Goal: Check status: Check status

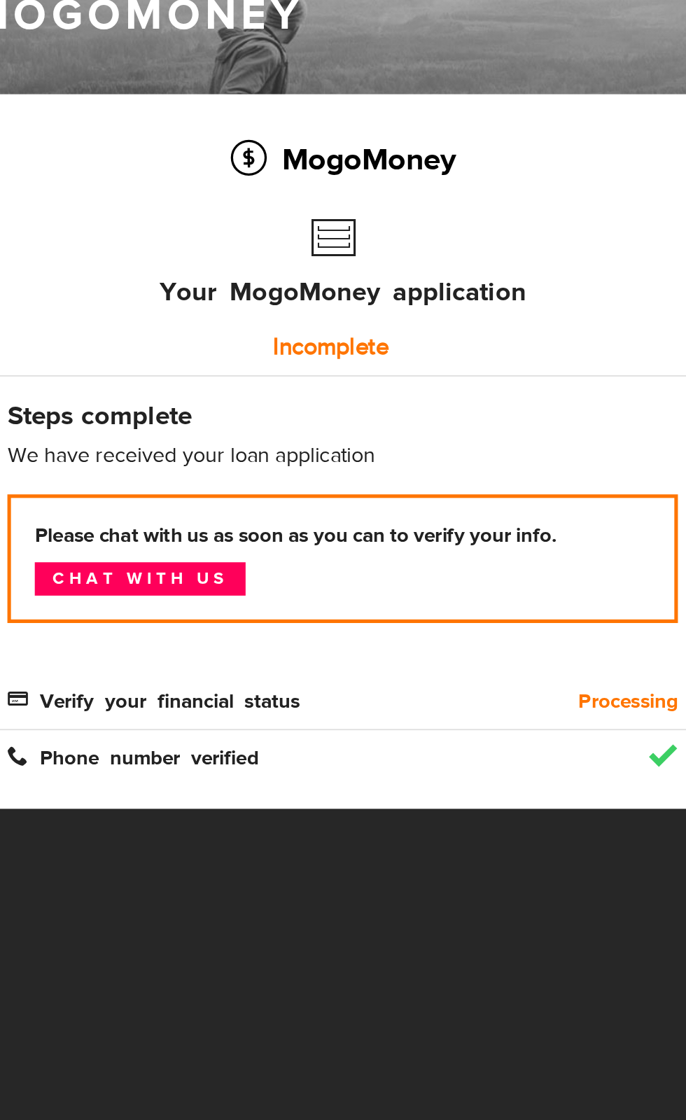
click at [168, 513] on span "Verify your financial status" at bounding box center [117, 509] width 172 height 12
click at [417, 510] on b "Processing" at bounding box center [396, 510] width 59 height 17
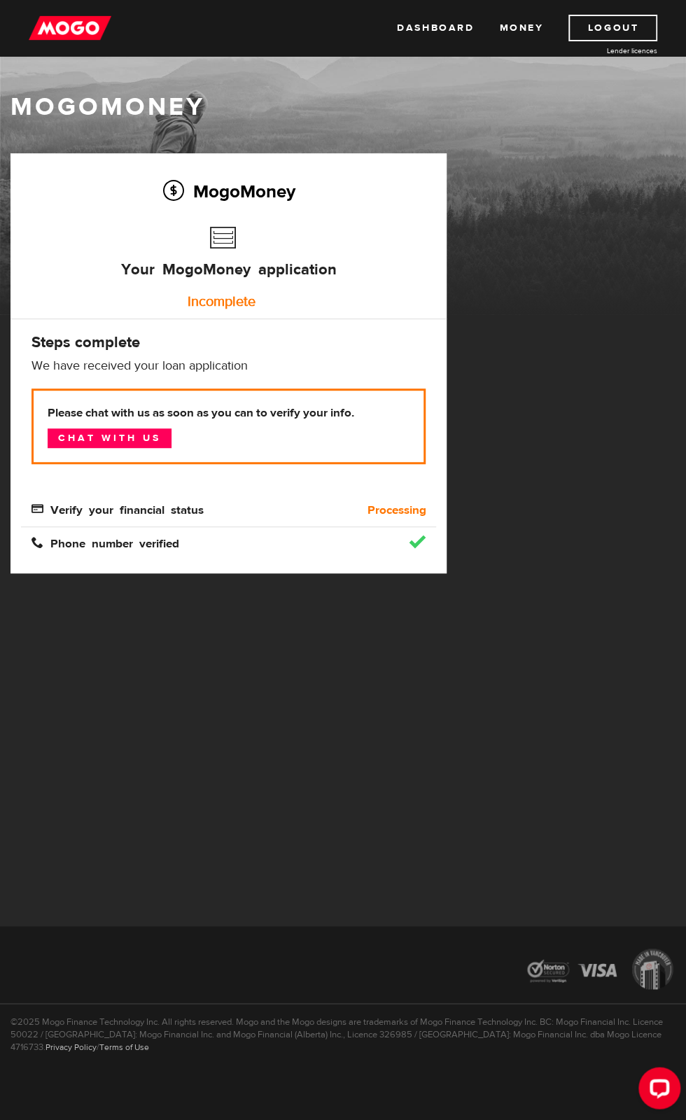
click at [185, 554] on div "MogoMoney Your MogoMoney application Incomplete Steps complete We have received…" at bounding box center [228, 363] width 436 height 420
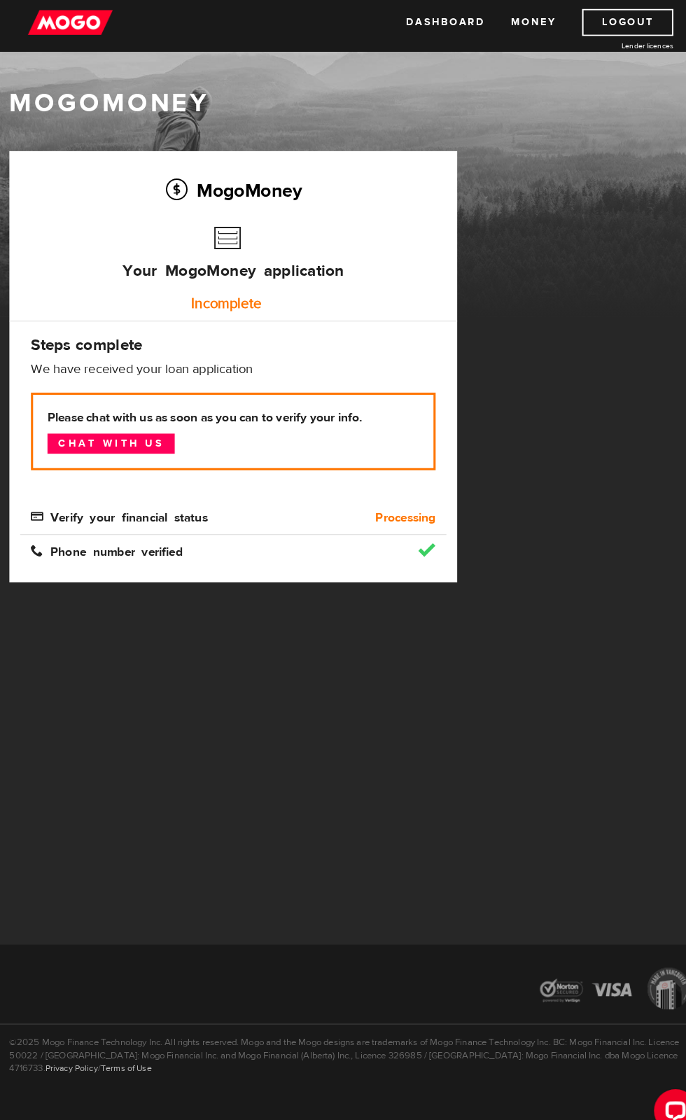
click at [164, 448] on link "Chat with us" at bounding box center [110, 438] width 124 height 20
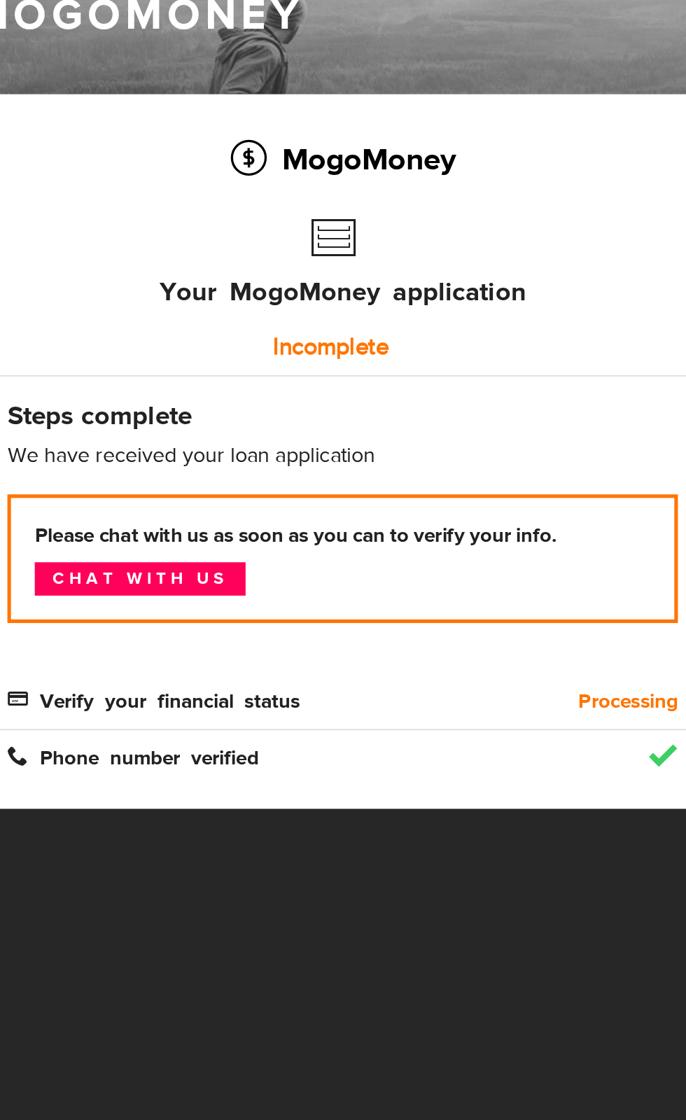
click at [177, 473] on div "Please chat with us as soon as you can to verify your info. Chat with us" at bounding box center [228, 436] width 415 height 97
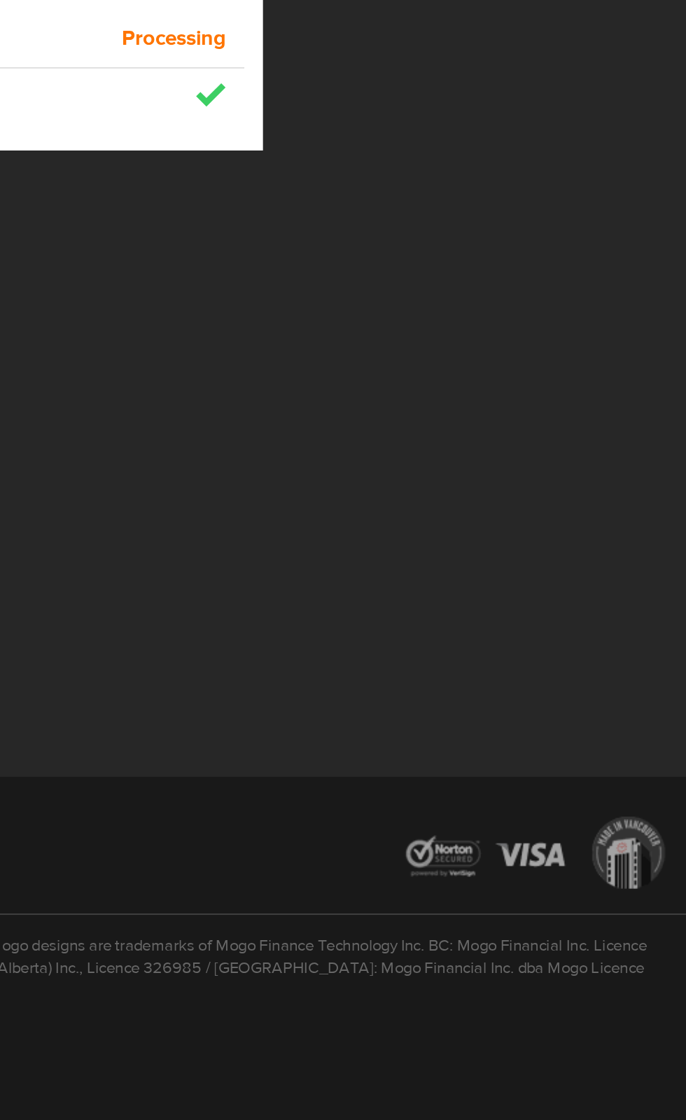
click at [555, 653] on div at bounding box center [343, 698] width 686 height 194
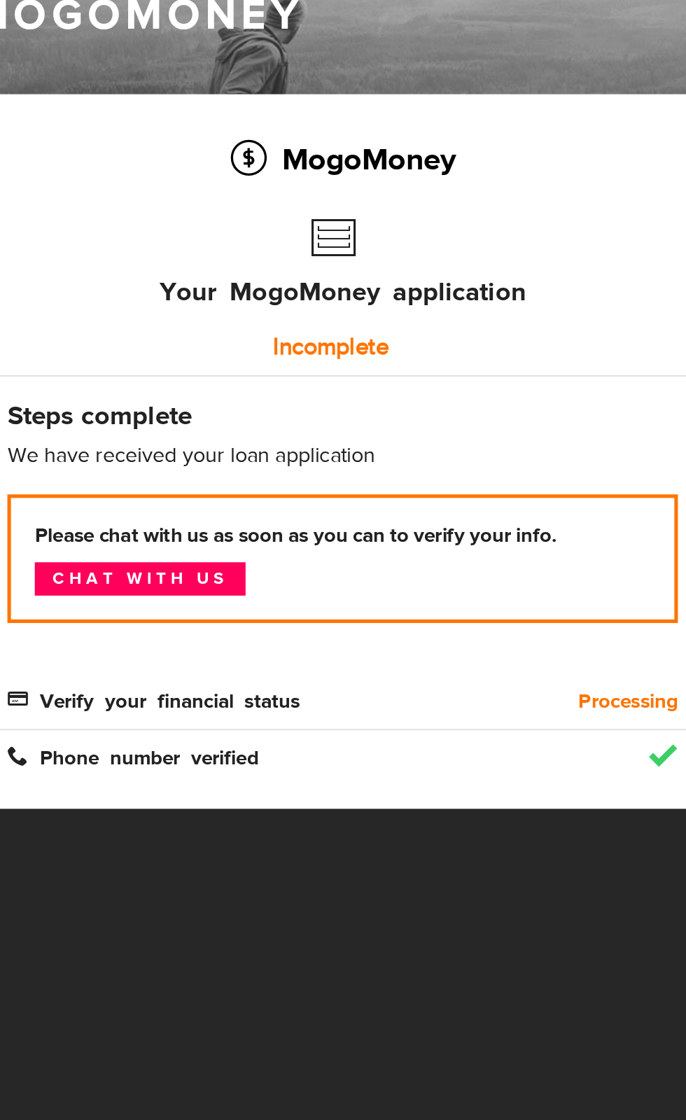
click at [138, 438] on link "Chat with us" at bounding box center [110, 438] width 124 height 20
click at [150, 439] on link "Chat with us" at bounding box center [110, 438] width 124 height 20
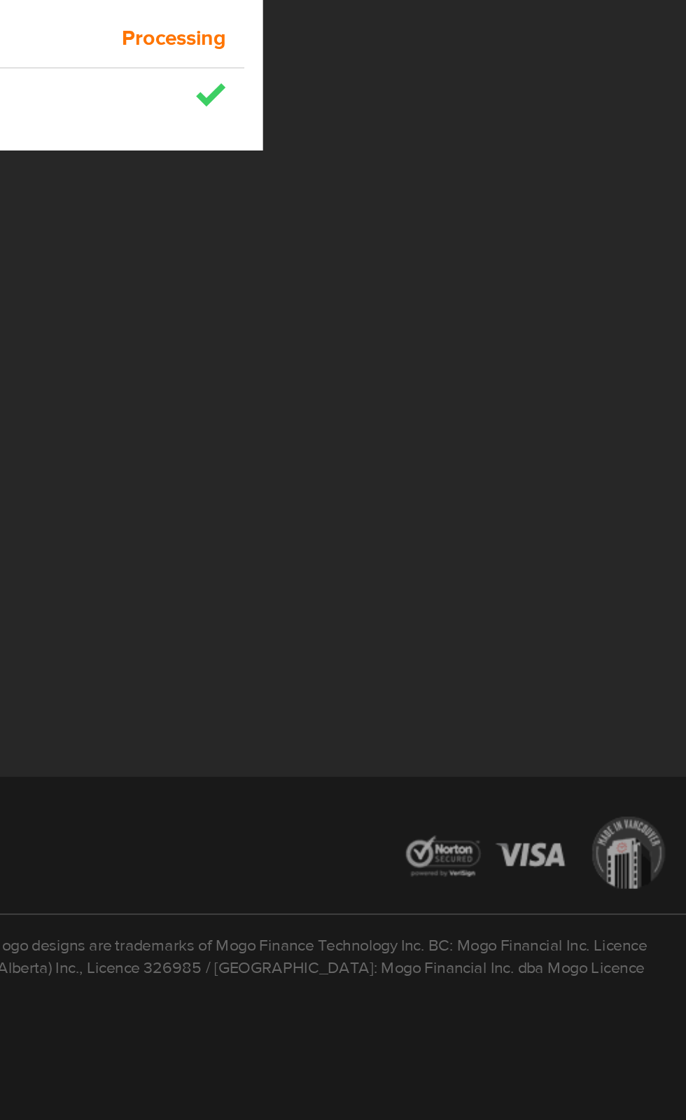
click at [540, 722] on div at bounding box center [343, 698] width 686 height 194
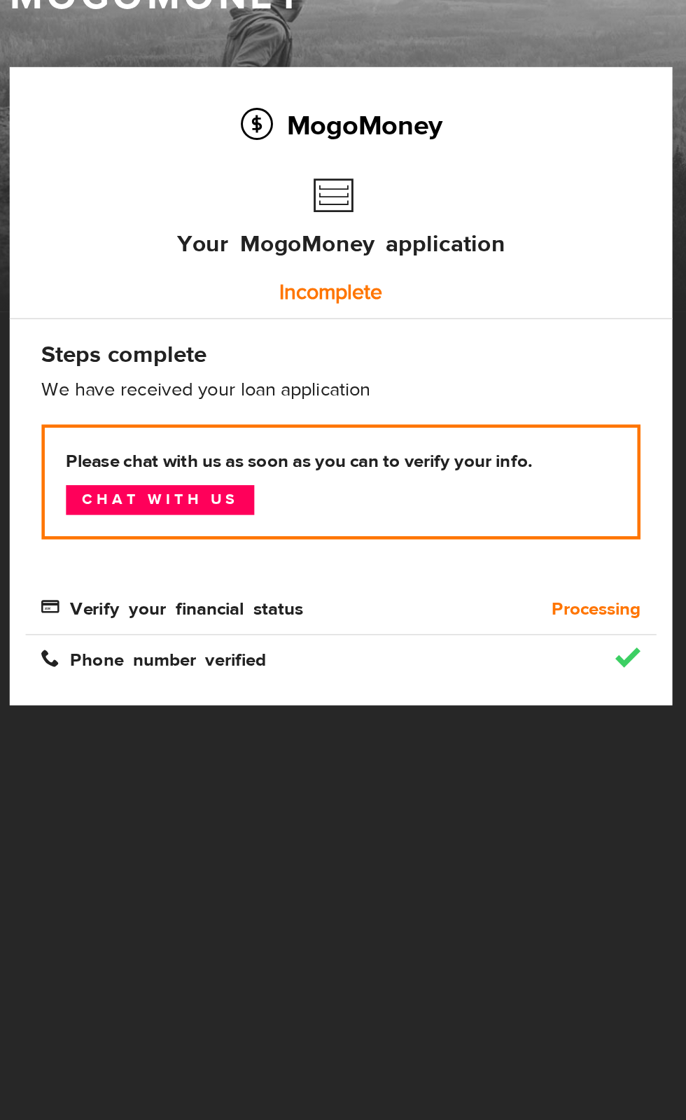
click at [104, 391] on p "Please chat with us as soon as you can to verify your info. Chat with us" at bounding box center [228, 426] width 394 height 76
click at [61, 354] on div "MogoMoney Your MogoMoney application Incomplete Steps complete We have received…" at bounding box center [228, 363] width 436 height 420
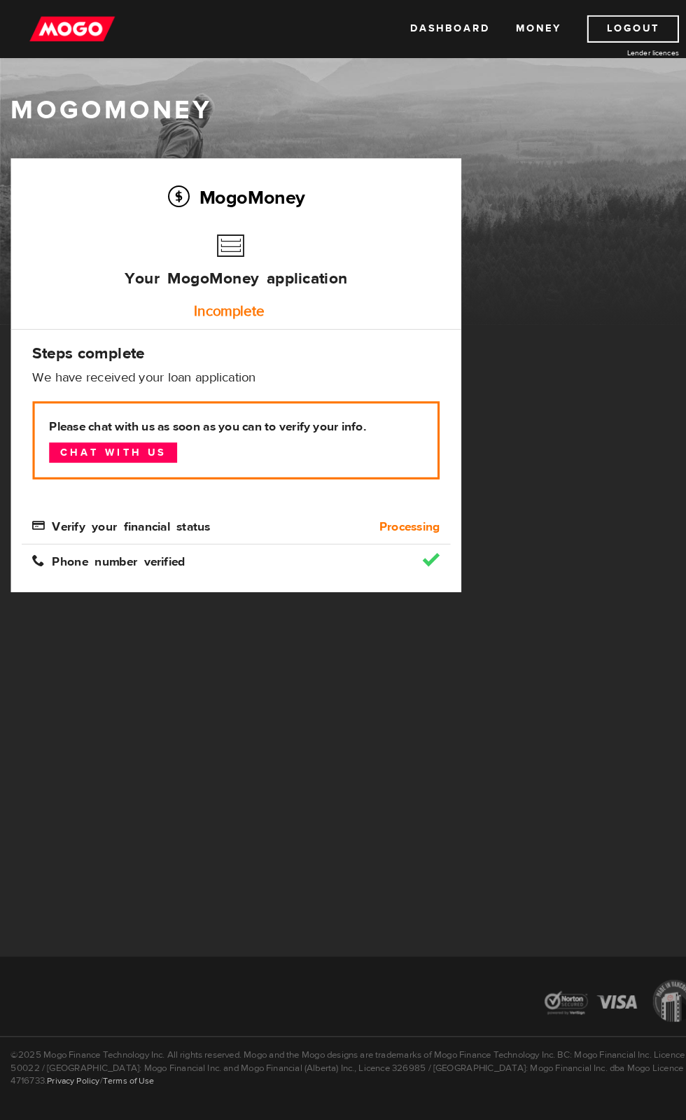
click at [451, 460] on div "MogoMoney Your MogoMoney application Expired Your MogoMoney credit decision has…" at bounding box center [228, 377] width 457 height 448
